Goal: Transaction & Acquisition: Book appointment/travel/reservation

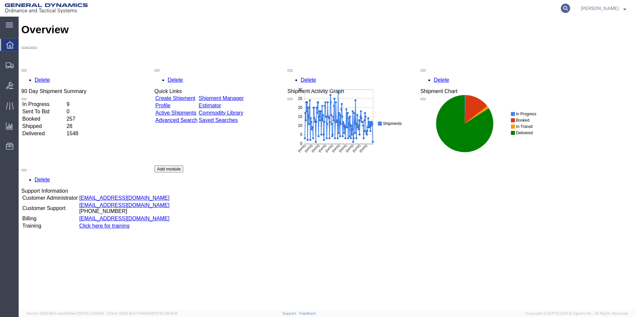
click at [570, 8] on icon at bounding box center [565, 8] width 9 height 9
type input "56665019"
click at [570, 8] on icon at bounding box center [565, 8] width 9 height 9
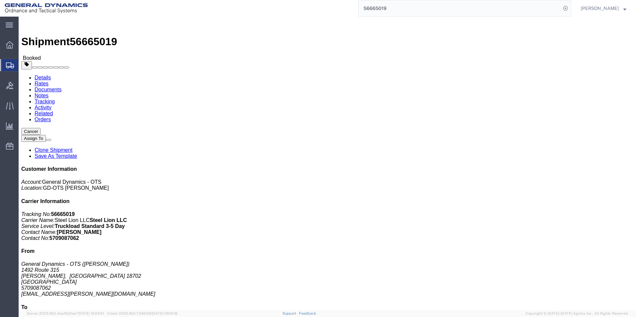
click link "Documents"
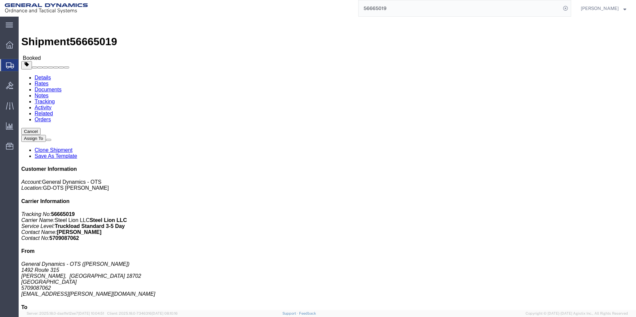
click at [0, 0] on span "Create from Template" at bounding box center [0, 0] width 0 height 0
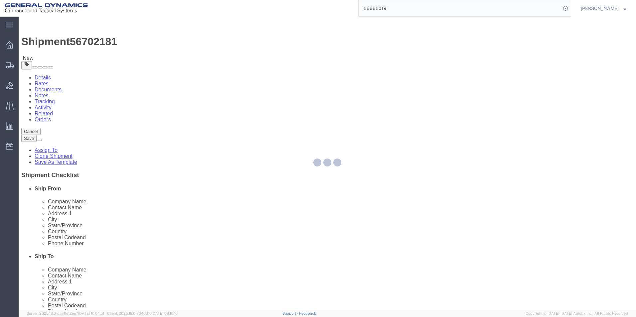
select select
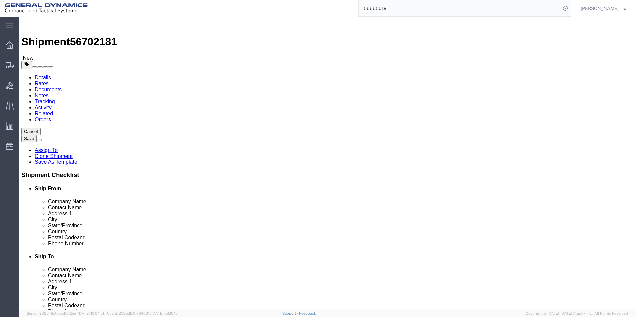
drag, startPoint x: 379, startPoint y: 136, endPoint x: 318, endPoint y: 140, distance: 60.7
click div "Contact Name [PERSON_NAME]"
type input "[PERSON_NAME]"
click input "[PERSON_NAME][EMAIL_ADDRESS][PERSON_NAME][DOMAIN_NAME]"
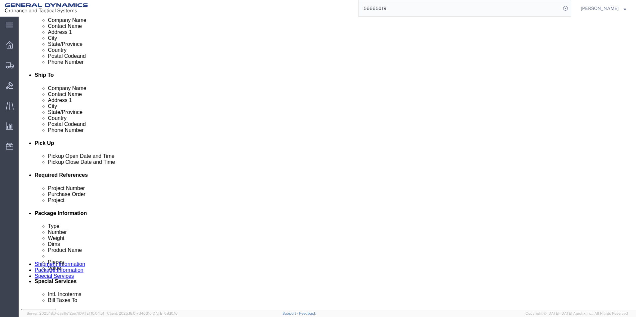
scroll to position [188, 0]
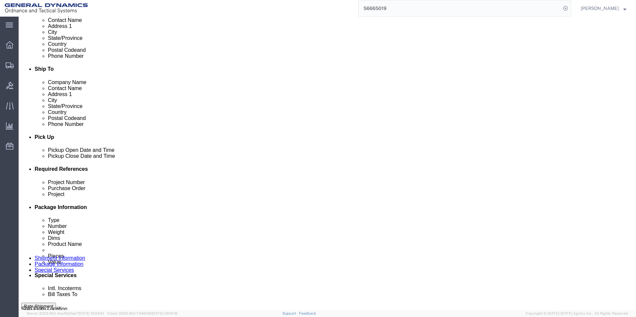
type input "[PERSON_NAME][EMAIL_ADDRESS][PERSON_NAME][DOMAIN_NAME]"
click div "[DATE] 1:34 PM"
click input "1:34 PM"
click input "10:34 AM"
type input "10:00 AM"
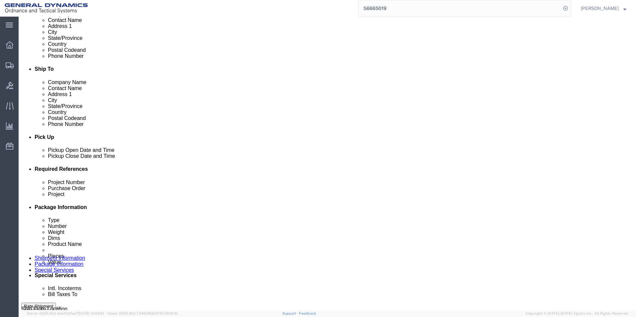
click button "Apply"
click input "text"
type input "60 mm"
drag, startPoint x: 247, startPoint y: 221, endPoint x: 253, endPoint y: 204, distance: 17.9
click input "text"
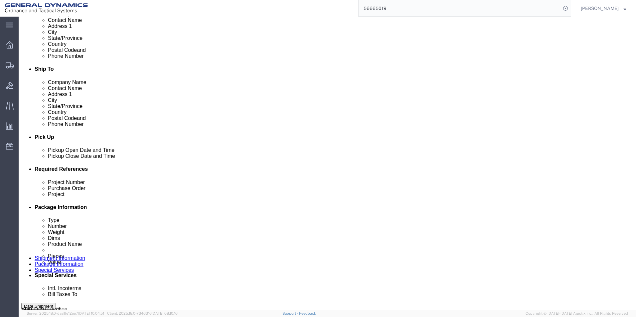
type input "W15QKN24D0030"
click input "text"
click input "60 mm"
type input "60 mm HF-1"
click input "text"
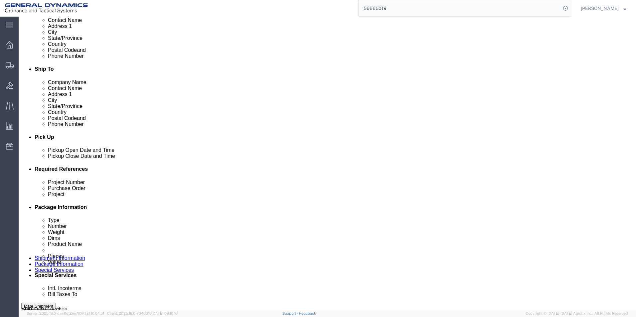
scroll to position [277, 0]
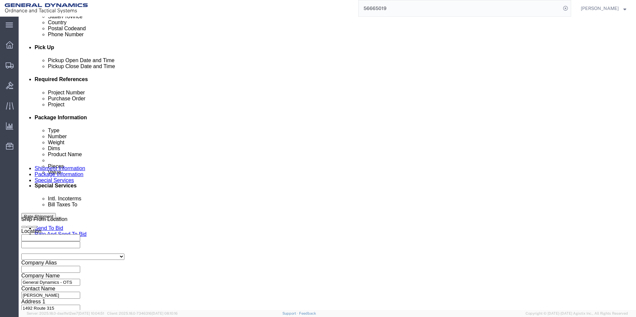
type input "C15134"
click button "Continue"
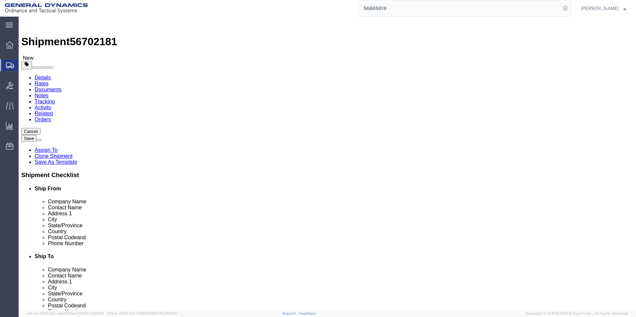
drag, startPoint x: 104, startPoint y: 145, endPoint x: 74, endPoint y: 147, distance: 29.9
click div "Number Number of packages of specified package type and dimensions 17"
type input "10.00"
drag, startPoint x: 112, startPoint y: 171, endPoint x: 65, endPoint y: 174, distance: 47.6
click div "Weight Total weight of packages in pounds or kilograms 45900.00 Select kgs lbs …"
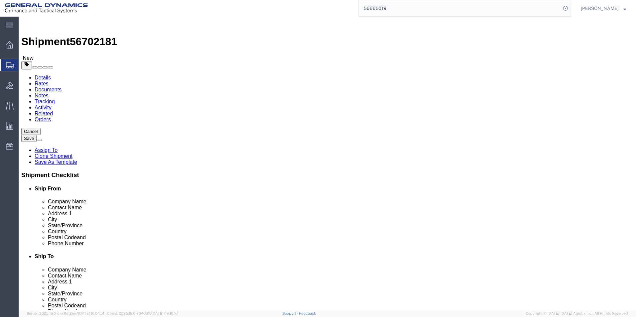
type input "26000.00"
click dd "15300.00 Each"
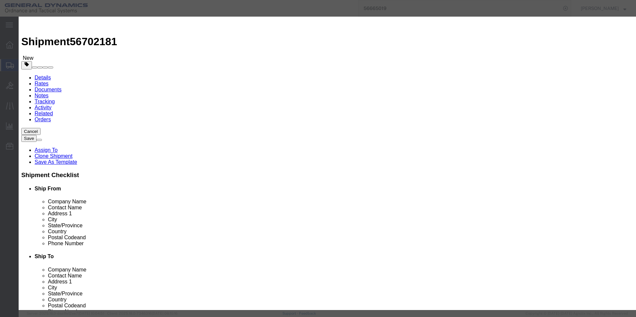
drag, startPoint x: 218, startPoint y: 63, endPoint x: 179, endPoint y: 63, distance: 38.9
click div "Pieces 15300.00 Select Bag Barrels 100Board Feet Bottle Box Blister Pack Carats…"
type input "9000.00"
type input "340110"
click label "SKU"
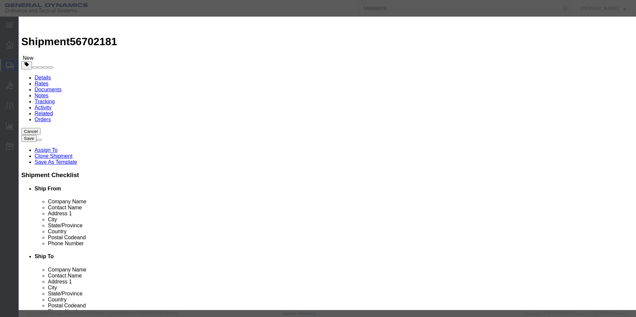
click button "Save & Close"
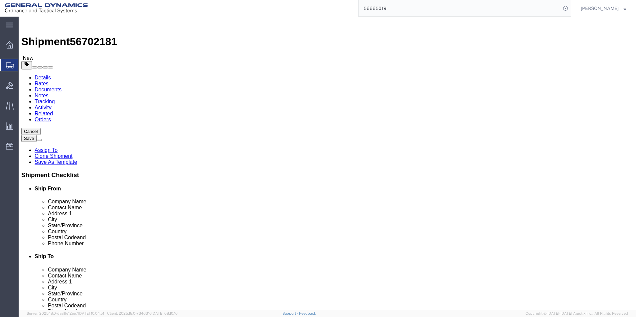
click button "Continue"
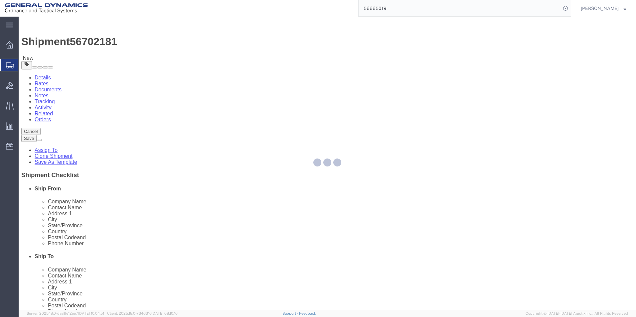
select select
select select "DEPARTMENT"
select select "1763984"
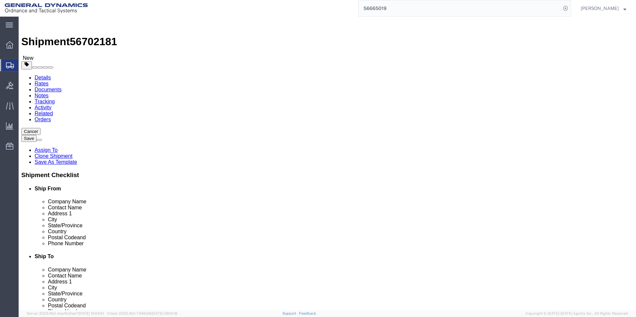
click span "button"
click div "Delivery Instructions Select one or more Crane Required Delivery Limited Access…"
click textarea
type textarea "Delivery appointment must be scheduled. [PHONE_NUMBER] or email [US_STATE][EMAI…"
click button "Rate Shipment"
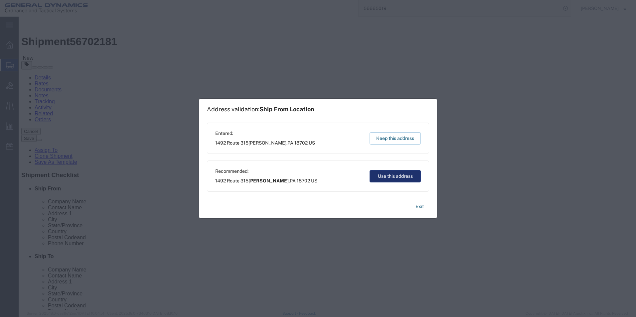
click at [394, 177] on button "Use this address" at bounding box center [394, 176] width 51 height 12
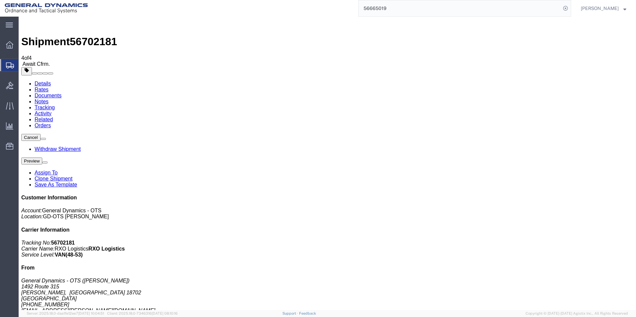
click at [0, 0] on span "Create from Template" at bounding box center [0, 0] width 0 height 0
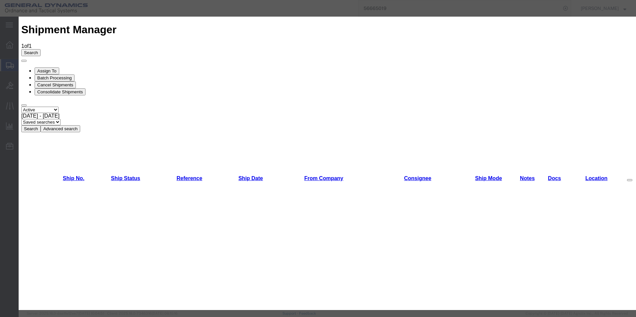
scroll to position [158, 0]
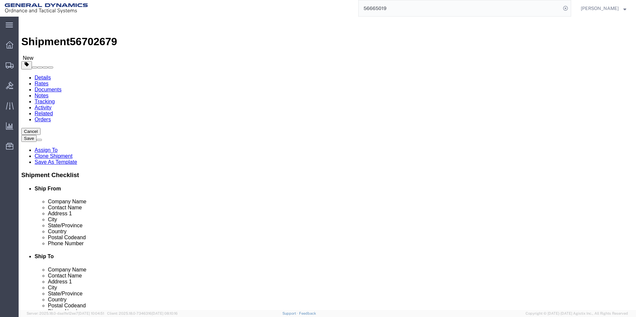
drag, startPoint x: 123, startPoint y: 136, endPoint x: 75, endPoint y: 142, distance: 48.2
click div "[PERSON_NAME]"
type input "[PERSON_NAME]"
click input "5703624549"
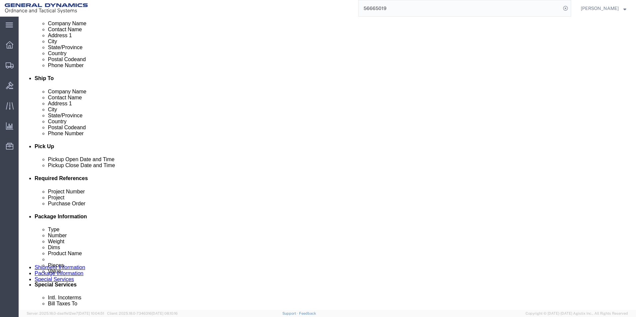
scroll to position [181, 0]
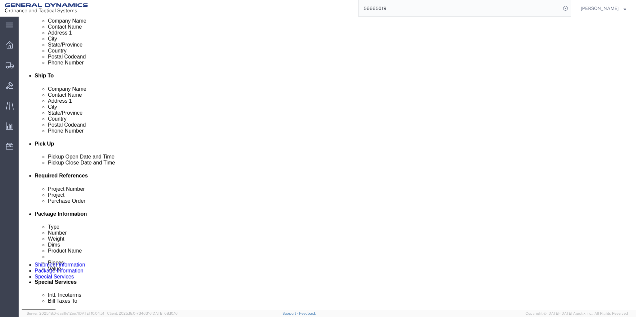
type input "570417-3101"
click div "[DATE] 2:15 PM"
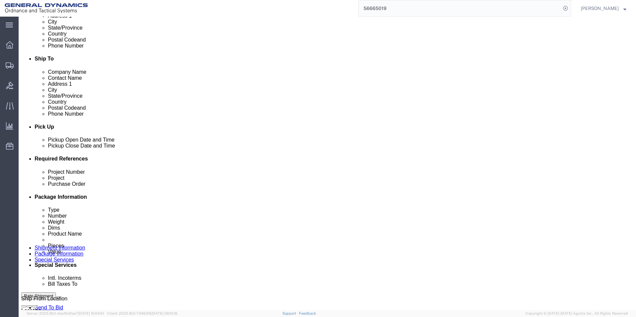
scroll to position [177, 0]
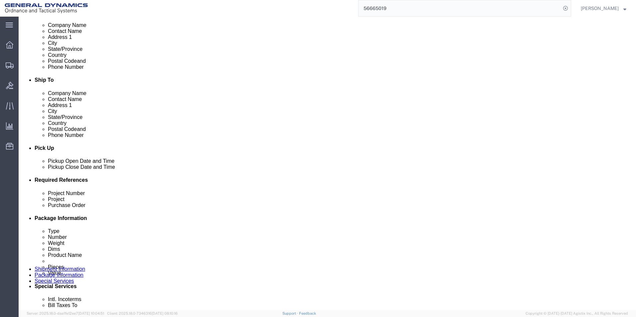
click div "[DATE] 2:15 PM"
click input "10:15 AM"
type input "10:00 AM"
click button "Apply"
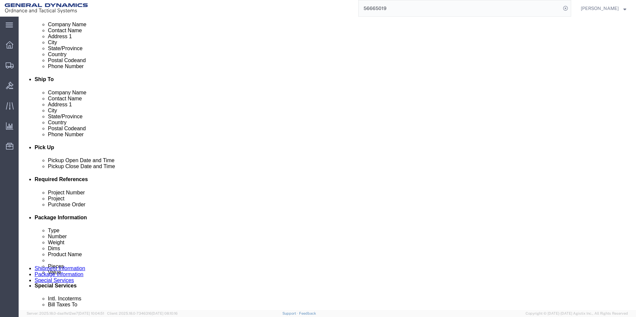
drag, startPoint x: 418, startPoint y: 233, endPoint x: 385, endPoint y: 232, distance: 32.9
click div "Purchase Order C11107"
type input "W15QKN19D0084"
click div "[DATE] 3:15 PM"
click input "11:15 AM"
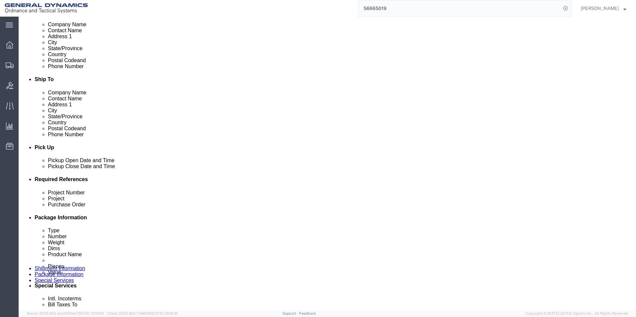
type input "11:00 AM"
click button "Apply"
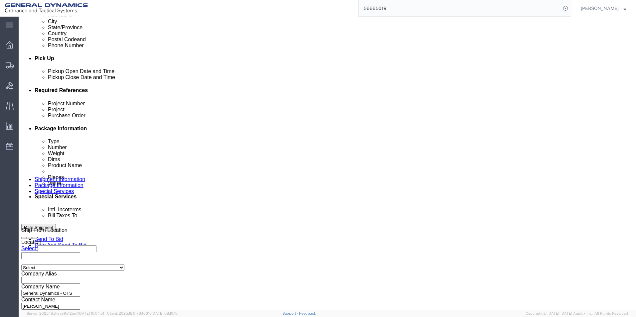
scroll to position [277, 0]
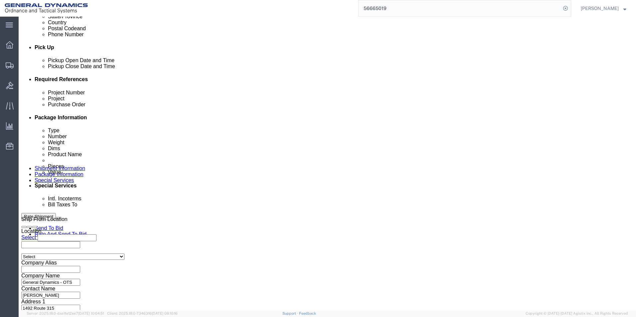
click button "Continue"
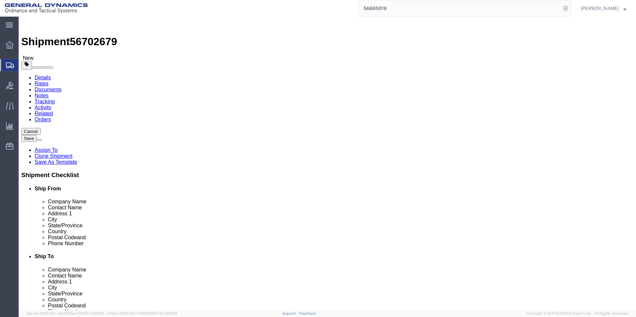
drag, startPoint x: 97, startPoint y: 146, endPoint x: 88, endPoint y: 146, distance: 9.3
click div "9"
type input "6"
drag, startPoint x: 339, startPoint y: 146, endPoint x: 323, endPoint y: 148, distance: 16.4
click div "Number 18"
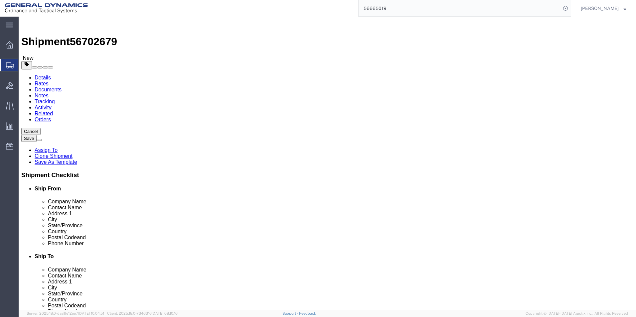
type input "12"
drag, startPoint x: 112, startPoint y: 174, endPoint x: 81, endPoint y: 172, distance: 30.7
click div "Weight 4500.00 Select kgs lbs Ship. t°"
type input "3000.000"
drag, startPoint x: 354, startPoint y: 174, endPoint x: 320, endPoint y: 173, distance: 33.3
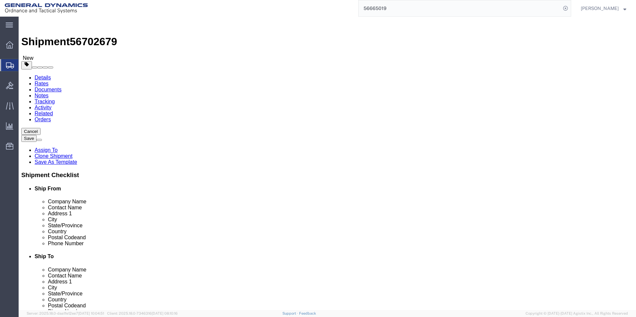
click div "Weight 18000.00 Select kgs lbs Ship. t°"
type input "12000.00"
click dd "100.00 USD"
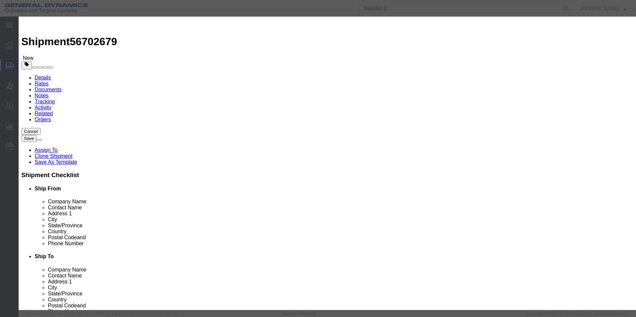
drag, startPoint x: 221, startPoint y: 64, endPoint x: 163, endPoint y: 64, distance: 58.2
click div "Pieces Number of pieces inside all the packages 1134.00 Select Bag Barrels 100B…"
type input "756.00"
type input "66.67"
click button "Save & Close"
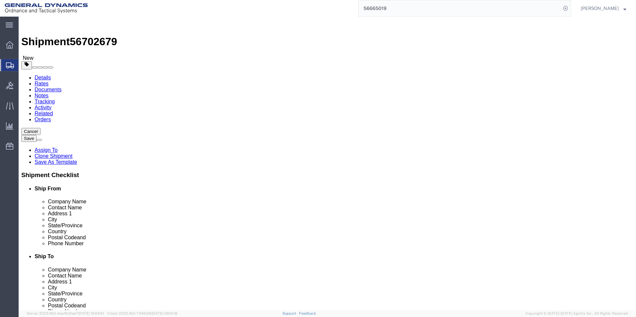
click dd "1134.00 Each"
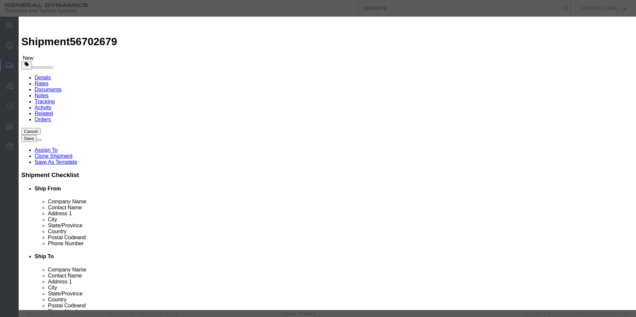
drag, startPoint x: 217, startPoint y: 64, endPoint x: 187, endPoint y: 62, distance: 30.6
click div "1134.00"
type input "756.00"
type input "66.67"
click button "Save & Close"
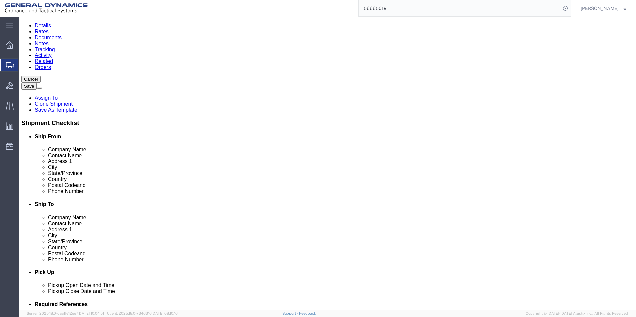
scroll to position [62, 0]
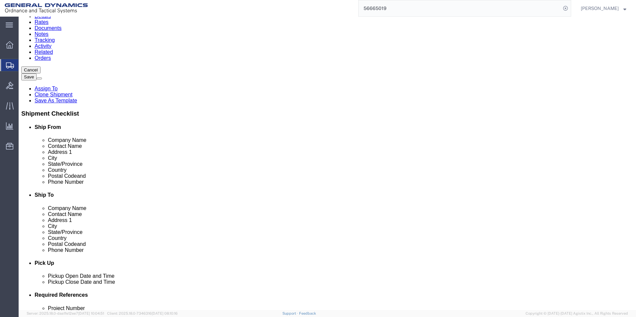
click button "Continue"
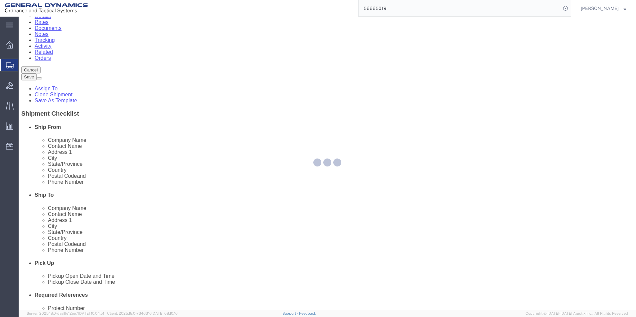
select select
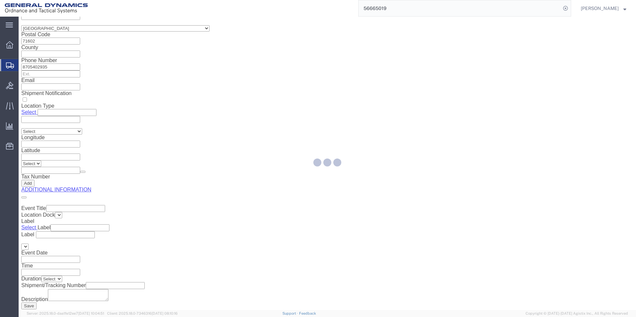
select select "DEPARTMENT"
select select "1763984"
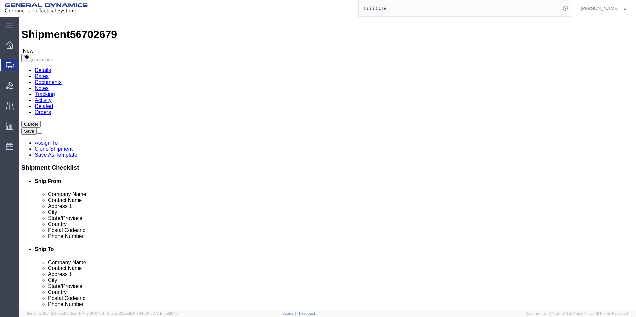
scroll to position [0, 0]
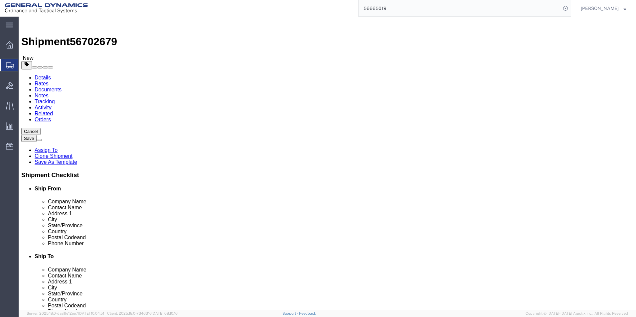
click button "Rate Shipment"
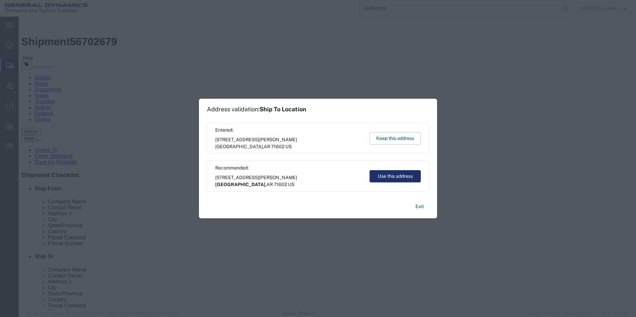
click at [393, 176] on button "Use this address" at bounding box center [394, 176] width 51 height 12
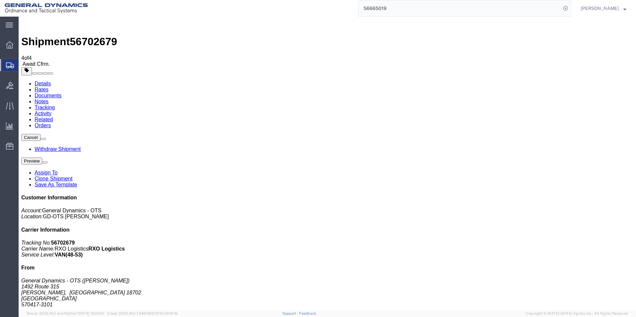
click at [72, 176] on link "Clone Shipment" at bounding box center [54, 179] width 38 height 6
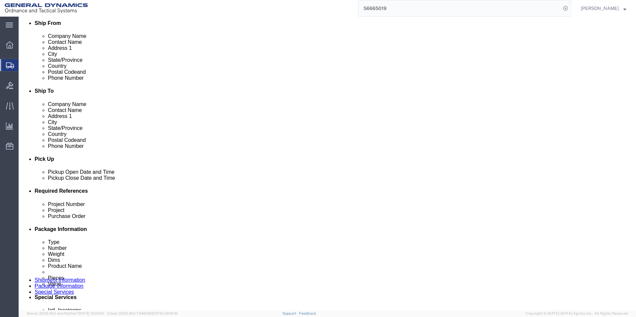
scroll to position [169, 0]
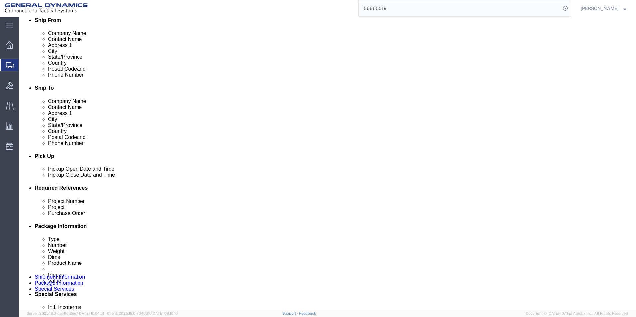
click div "[DATE] 10:00 AM"
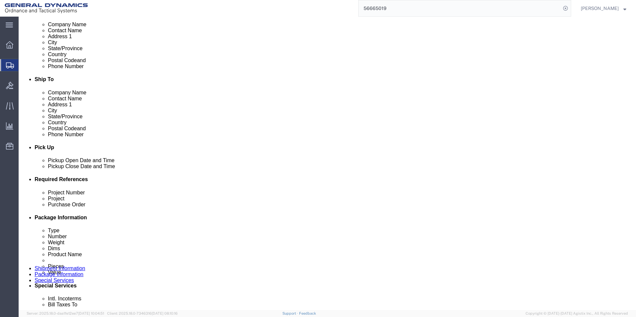
type input "1:00 PM"
click button "Apply"
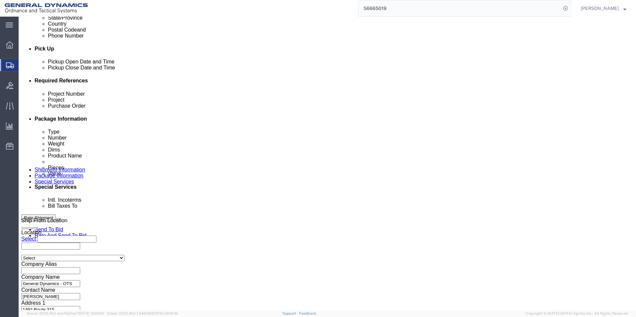
scroll to position [277, 0]
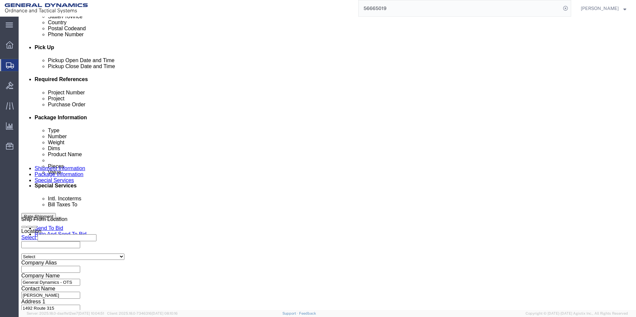
click button "Continue"
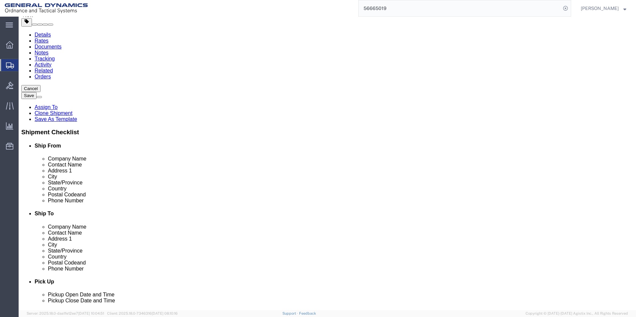
scroll to position [62, 0]
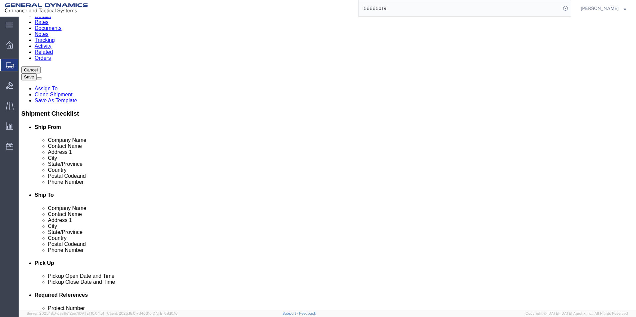
click button "Continue"
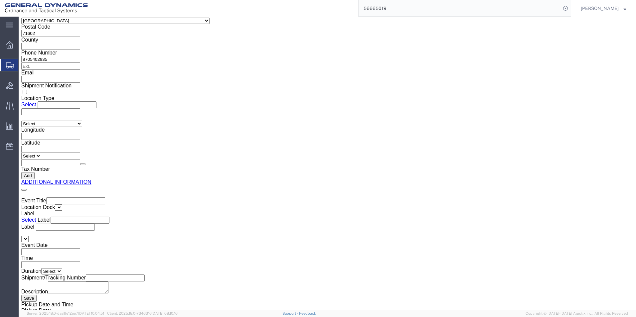
click button "Rate Shipment"
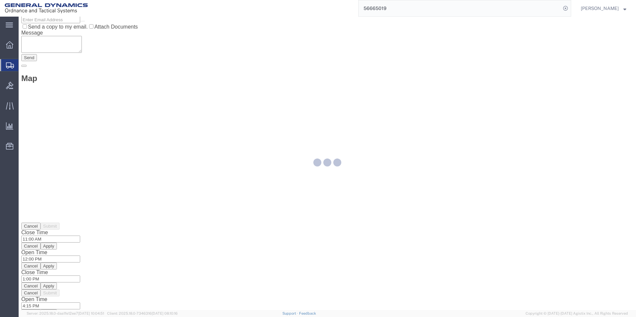
scroll to position [0, 0]
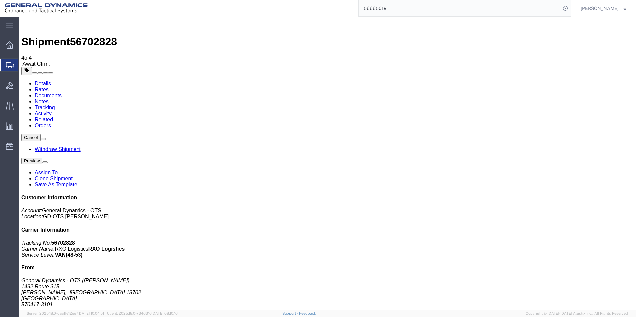
click at [0, 0] on span "Create Shipment" at bounding box center [0, 0] width 0 height 0
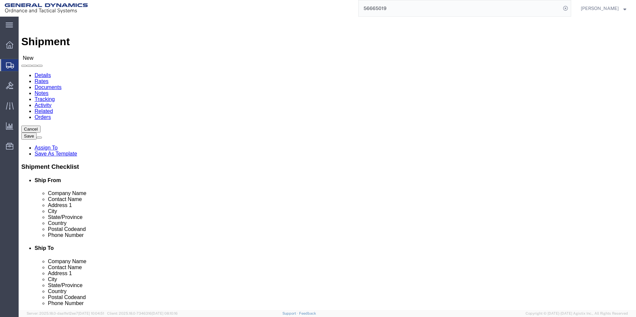
select select "MYPROFILE"
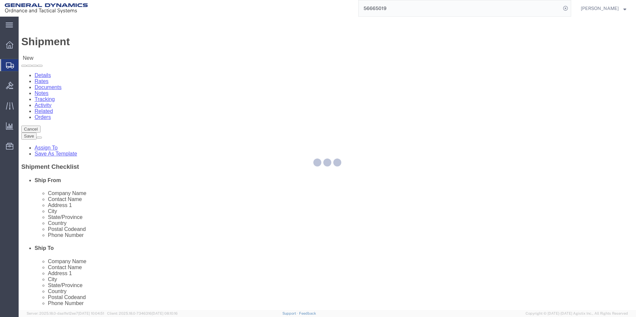
select select "PA"
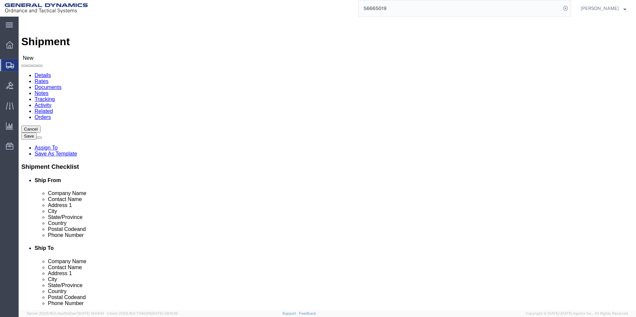
select select "15160"
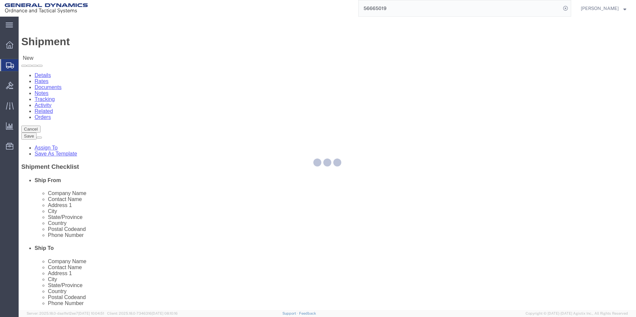
select select "AR"
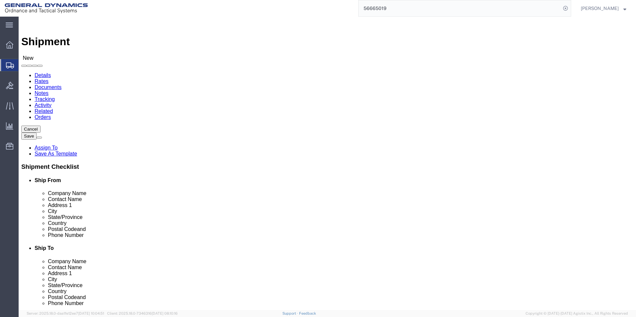
select select
drag, startPoint x: 372, startPoint y: 111, endPoint x: 314, endPoint y: 110, distance: 58.5
click div "Company Alias"
type input "CAMDARHIG0"
drag, startPoint x: 372, startPoint y: 137, endPoint x: 311, endPoint y: 140, distance: 60.6
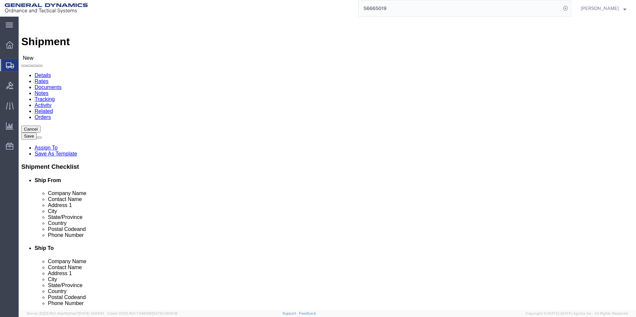
click div "Contact Name"
type input "[PERSON_NAME]"
drag, startPoint x: 365, startPoint y: 151, endPoint x: 272, endPoint y: 162, distance: 94.4
click div "Location Select Select My Profile Location GD-OTS [GEOGRAPHIC_DATA] (Commerce) …"
type input "[STREET_ADDRESS]"
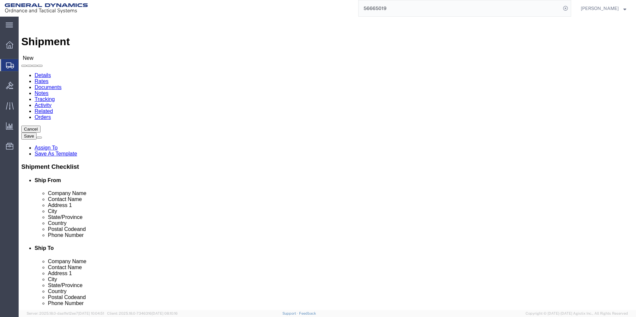
drag, startPoint x: 356, startPoint y: 175, endPoint x: 287, endPoint y: 177, distance: 68.8
click div "City"
type input "Hampton"
click p "- GD-OTs (Camden Operations) - ([PERSON_NAME]) [STREET_ADDRESS]"
select select "AR"
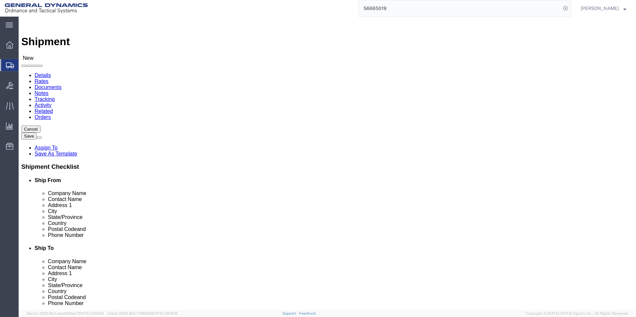
type input "[GEOGRAPHIC_DATA]"
drag, startPoint x: 374, startPoint y: 139, endPoint x: 304, endPoint y: 138, distance: 69.8
click div "Contact Name [PERSON_NAME] [PERSON_NAME]"
type input "[PERSON_NAME]"
drag, startPoint x: 404, startPoint y: 239, endPoint x: 286, endPoint y: 232, distance: 117.5
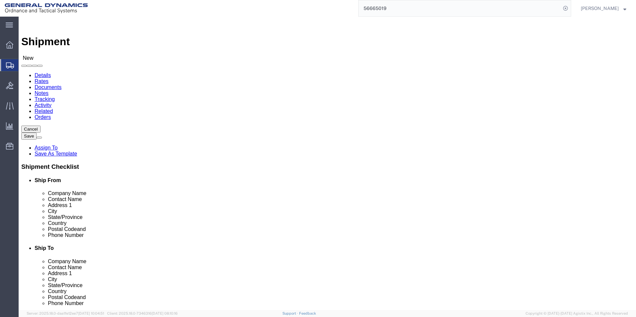
click div "Email"
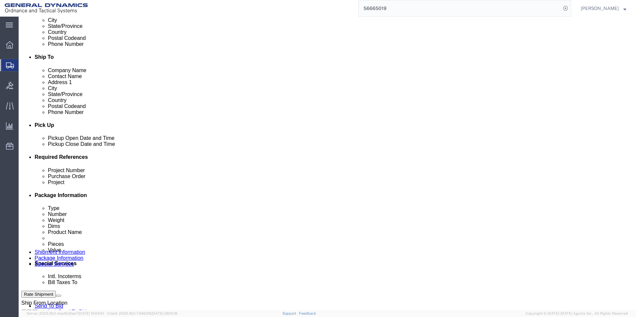
scroll to position [192, 0]
type input "[PERSON_NAME][EMAIL_ADDRESS][PERSON_NAME][DOMAIN_NAME]"
click div "[DATE] 2:00 PM"
click input "2:00 PM"
type input "9:00 AM"
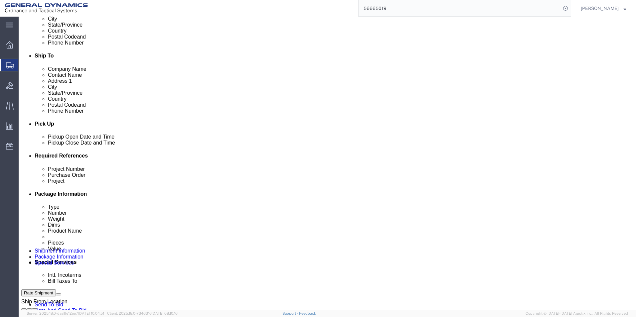
click button "Apply"
click div "[DATE] 10:00 AM"
type input "2:00 PM"
click button "Apply"
click input "text"
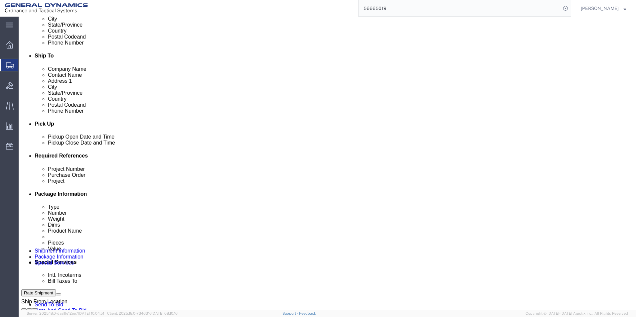
type input "08042025"
click input "text"
type input "N/A"
click input "text"
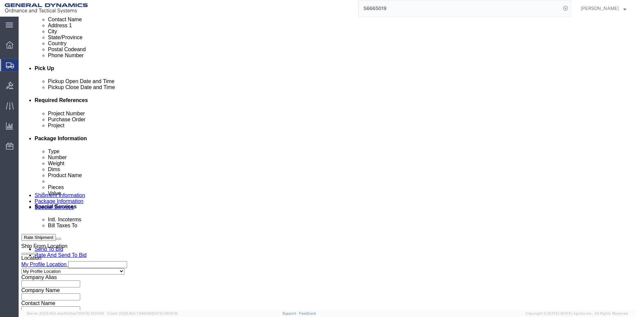
scroll to position [277, 0]
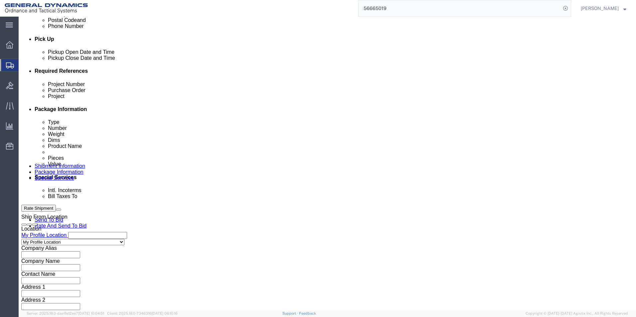
type input "Transfer"
click button "Continue"
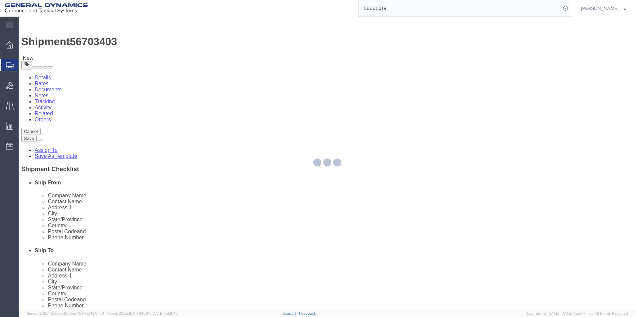
select select "CBOX"
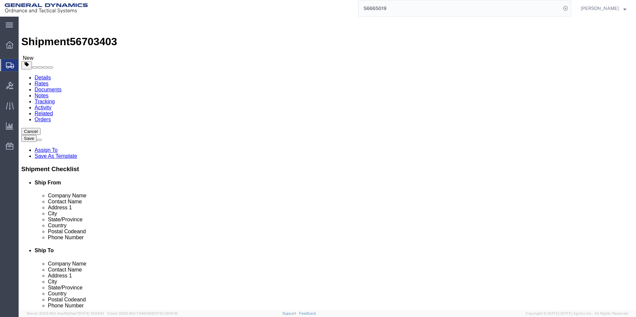
drag, startPoint x: 99, startPoint y: 128, endPoint x: 88, endPoint y: 128, distance: 11.3
click div "1"
type input "2"
drag, startPoint x: 99, startPoint y: 143, endPoint x: 80, endPoint y: 143, distance: 19.3
click div "Dimensions Length x Width x Height Select cm ft in"
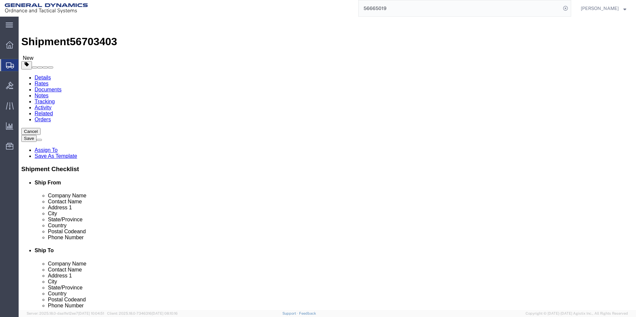
type input "27.00"
click input "text"
type input "20.00"
click input "text"
type input "7.00"
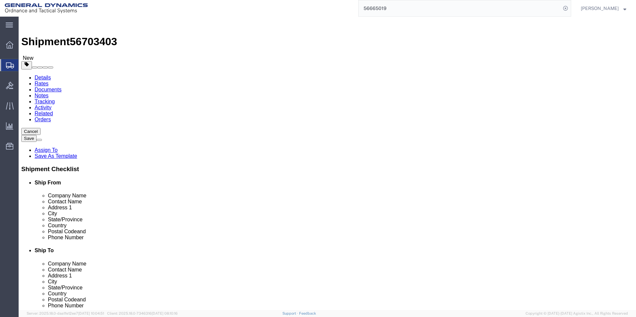
drag, startPoint x: 105, startPoint y: 153, endPoint x: 80, endPoint y: 159, distance: 25.9
click div "Package Type Select Bale(s) Basket(s) Bolt(s) Bottle(s) Buckets Bulk Bundle(s) …"
type input "19.00"
click link "Add Content"
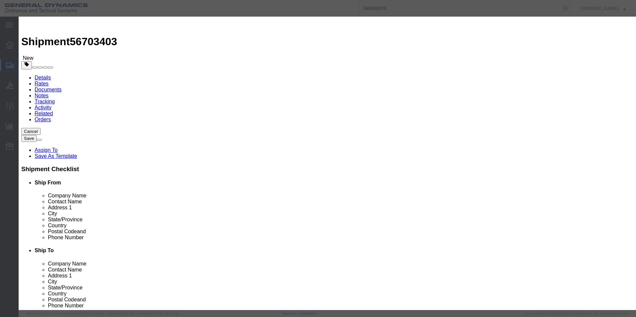
click input "text"
type input "computers"
drag, startPoint x: 201, startPoint y: 64, endPoint x: 174, endPoint y: 63, distance: 27.0
click div "Pieces 0 Select Bag Barrels 100Board Feet Bottle Box Blister Pack Carats Can Ca…"
drag, startPoint x: 220, startPoint y: 62, endPoint x: 167, endPoint y: 62, distance: 53.5
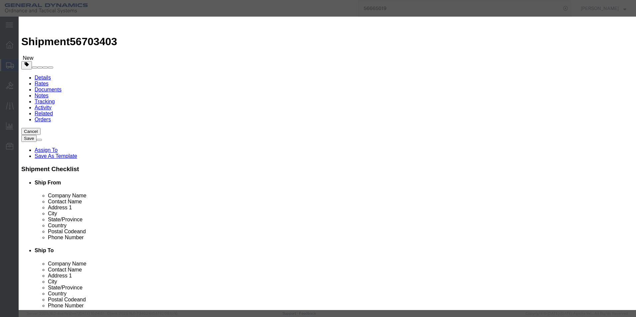
click div "Pieces 2110.00 Select Bag Barrels 100Board Feet Bottle Box Blister Pack Carats …"
type input "2.00"
click input "text"
type input "2000.00"
click select "Select 50 55 60 65 70 85 92.5 100 125 175 250 300 400"
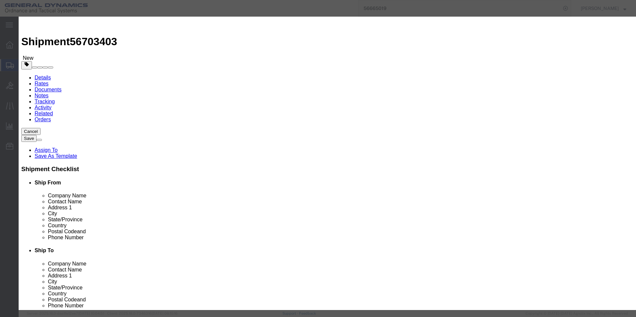
select select "50"
click select "Select 50 55 60 65 70 85 92.5 100 125 175 250 300 400"
click textarea
type textarea "computers"
click button "Save & Close"
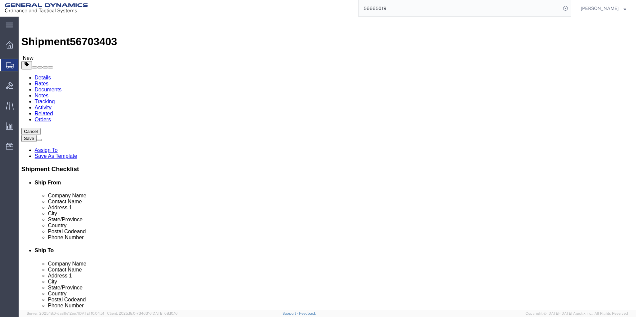
click dd "2.00 Each"
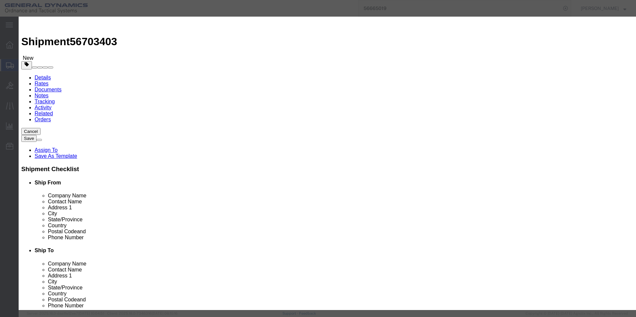
click button "Save & Close"
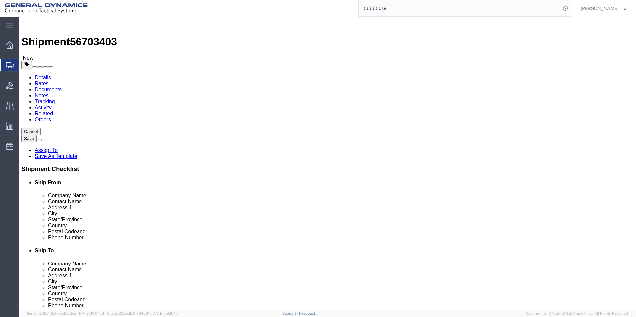
click select "Select Bale(s) Basket(s) Bolt(s) Bottle(s) Buckets Bulk Bundle(s) Can(s) Cardbo…"
click div "x Package Type Select Bale(s) Basket(s) Bolt(s) Bottle(s) Buckets Bulk Bundle(s…"
drag, startPoint x: 100, startPoint y: 127, endPoint x: 87, endPoint y: 128, distance: 13.3
click div "2"
type input "1"
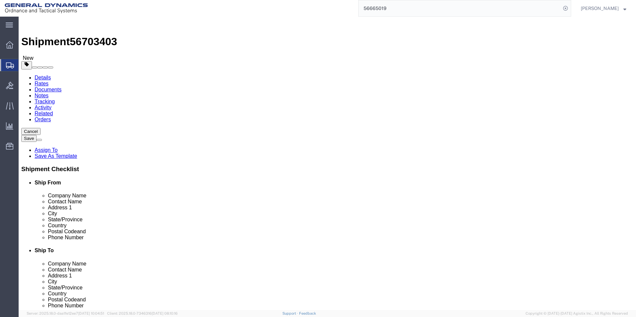
click dd "2.00 Each"
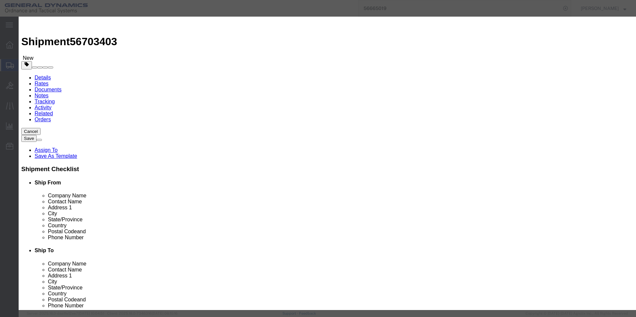
drag, startPoint x: 208, startPoint y: 63, endPoint x: 167, endPoint y: 65, distance: 40.6
click div "Pieces 2.00 Select Bag Barrels 100Board Feet Bottle Box Blister Pack Carats Can…"
type input "1.00"
type input "1000"
drag, startPoint x: 222, startPoint y: 77, endPoint x: 180, endPoint y: 80, distance: 41.7
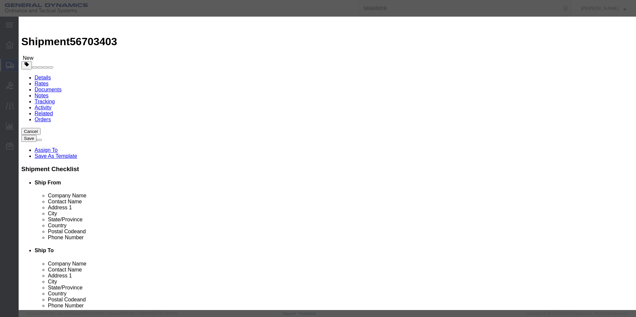
click div "Total Value 1000 Select ADP AED AFN ALL AMD AOA ARS ATS AUD AWG AZN BAM BBD BDT…"
click div "Product Name computers Pieces 1.00 Select Bag Barrels 100Board Feet Bottle Box …"
click button "Save & Close"
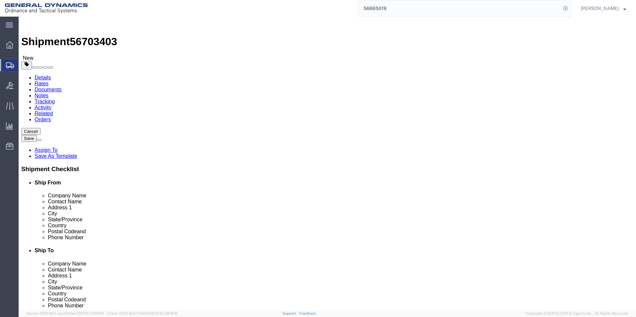
click link "Add Package"
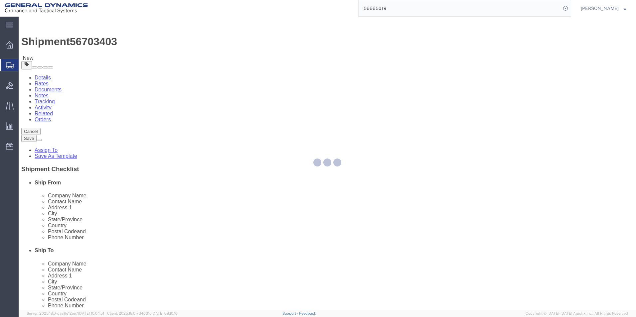
select select "CBOX"
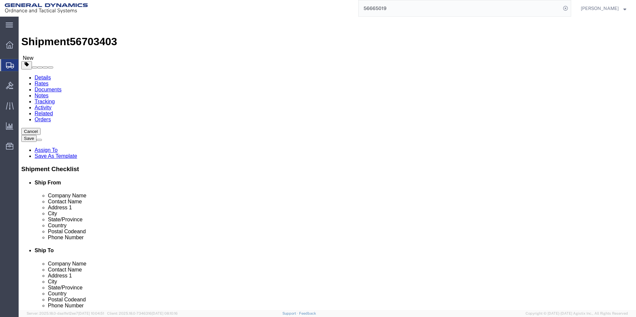
drag, startPoint x: 337, startPoint y: 141, endPoint x: 315, endPoint y: 157, distance: 27.3
click div "Package Type Select Bale(s) Basket(s) Bolt(s) Bottle(s) Buckets Bulk Bundle(s) …"
type input "27.00"
click input "text"
type input "20.00"
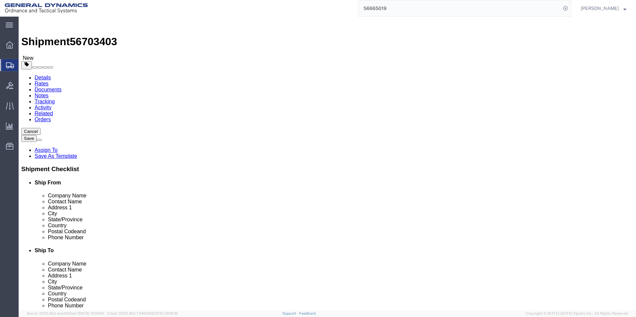
click input "text"
type input "7.00"
drag, startPoint x: 344, startPoint y: 154, endPoint x: 300, endPoint y: 166, distance: 46.2
click div "Package Type Select Bale(s) Basket(s) Bolt(s) Bottle(s) Buckets Bulk Bundle(s) …"
type input "19.00"
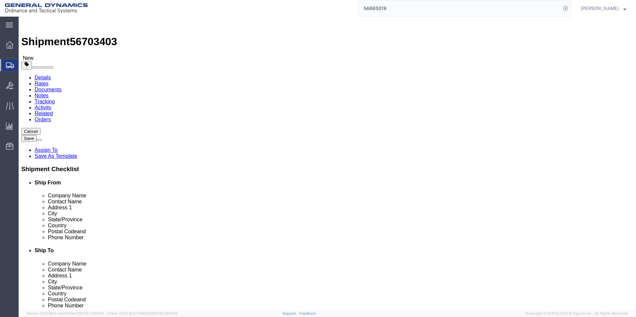
click link "Add Content"
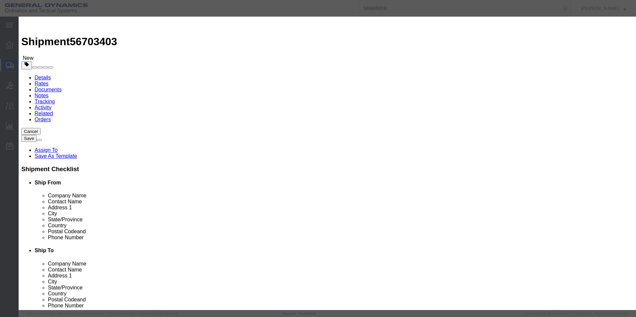
click input "text"
type input "computer"
drag, startPoint x: 200, startPoint y: 63, endPoint x: 183, endPoint y: 65, distance: 17.4
click div "Pieces 0 Select Bag Barrels 100Board Feet Bottle Box Blister Pack Carats Can Ca…"
type input "1"
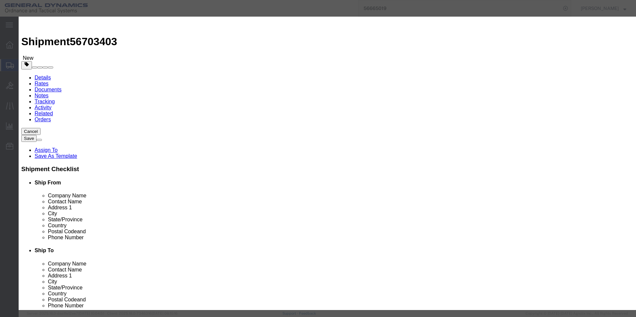
click input "text"
type input "1000.00"
click select "Select 50 55 60 65 70 85 92.5 100 125 175 250 300 400"
select select "50"
click select "Select 50 55 60 65 70 85 92.5 100 125 175 250 300 400"
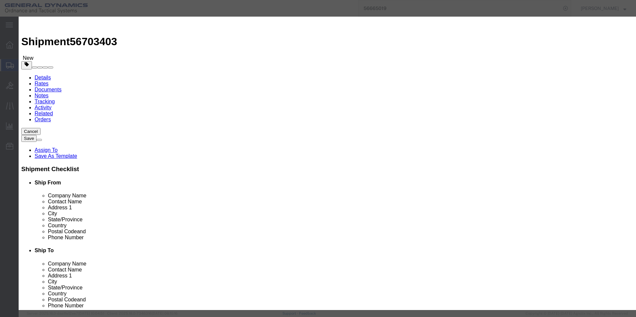
click textarea
type textarea "Computer"
click button "Save & Close"
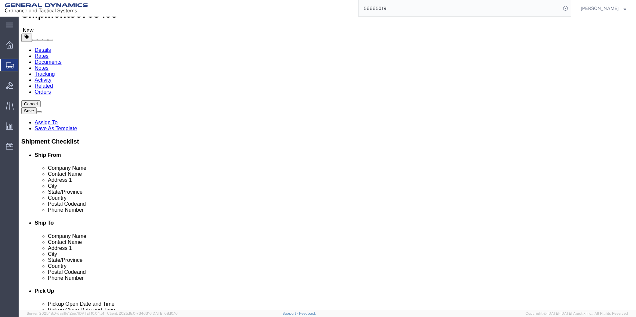
scroll to position [44, 0]
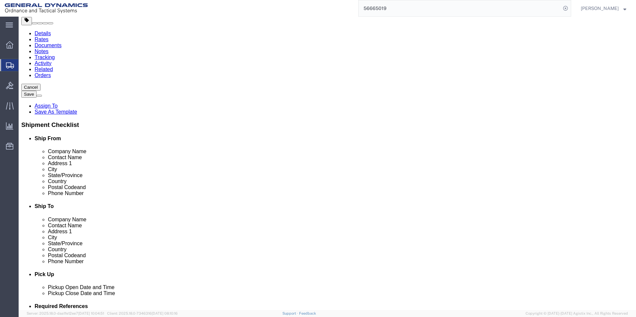
click button "Continue"
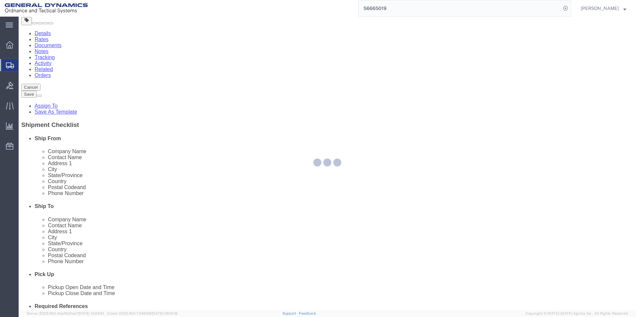
select select
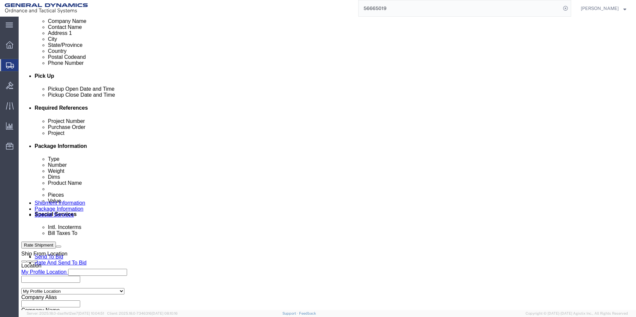
scroll to position [247, 0]
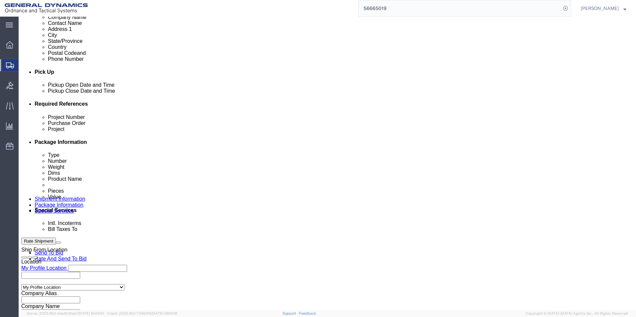
click select "Select Recipient Account Sender/Shipper Third Party Account"
click div "Billing Location Select Select My Profile Location GD-OTS [GEOGRAPHIC_DATA] (Co…"
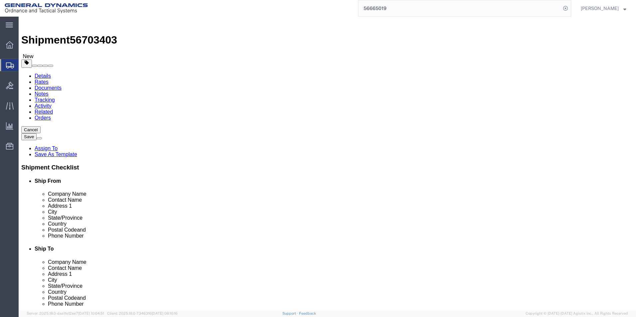
scroll to position [0, 0]
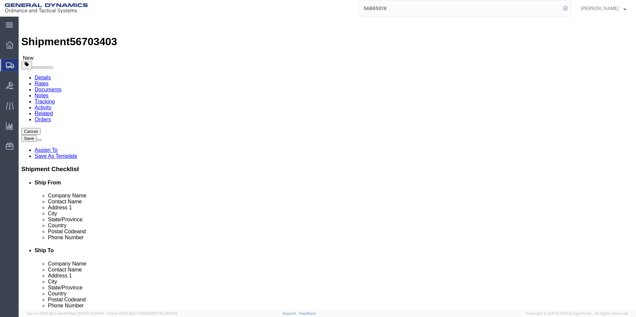
click button "Rate Shipment"
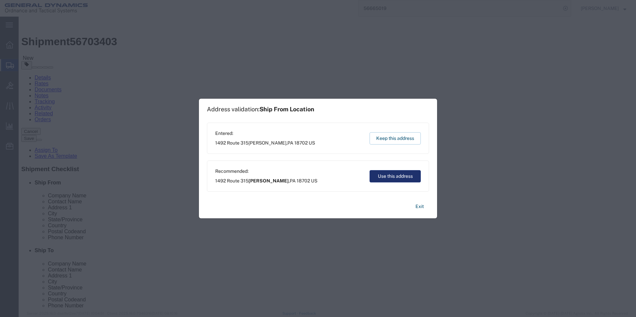
click at [398, 178] on button "Use this address" at bounding box center [394, 176] width 51 height 12
